Goal: Find specific page/section: Find specific page/section

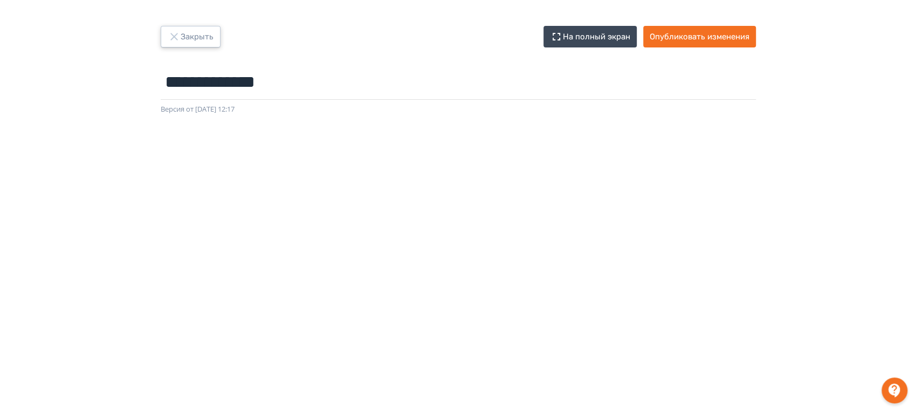
click at [180, 37] on button "Закрыть" at bounding box center [191, 37] width 60 height 22
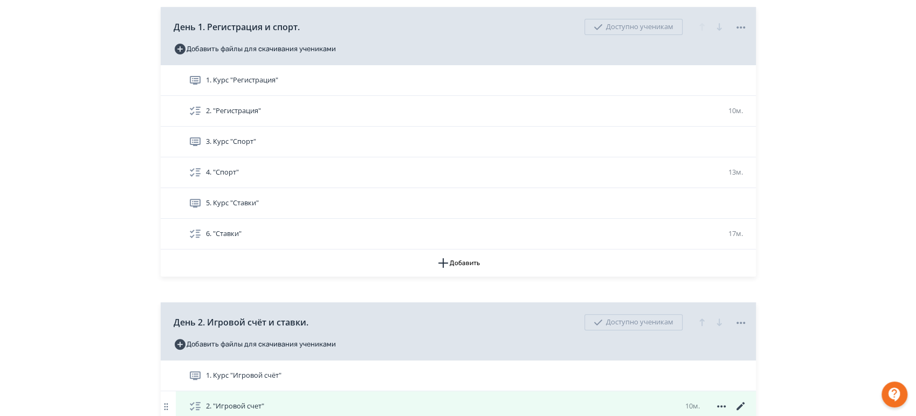
scroll to position [299, 0]
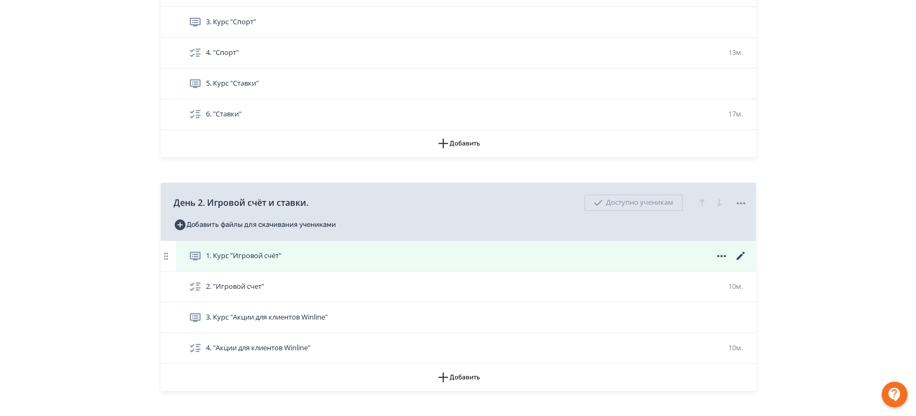
click at [742, 252] on icon at bounding box center [740, 256] width 8 height 8
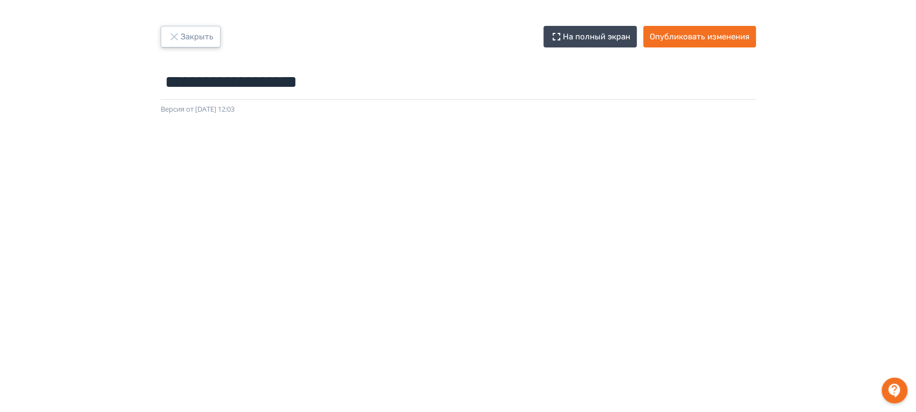
click at [189, 37] on button "Закрыть" at bounding box center [191, 37] width 60 height 22
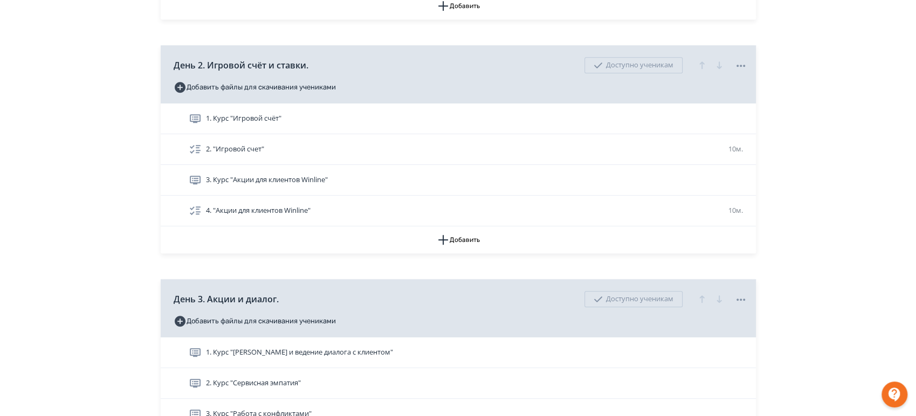
scroll to position [539, 0]
